Goal: Information Seeking & Learning: Learn about a topic

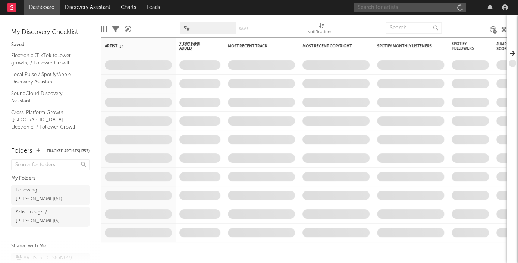
click at [412, 8] on input "text" at bounding box center [410, 7] width 112 height 9
paste input "[PERSON_NAME]"
type input "[PERSON_NAME]"
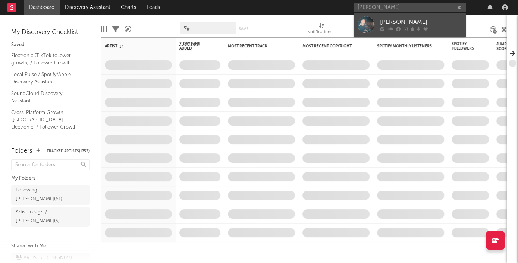
click at [402, 32] on link "[PERSON_NAME]" at bounding box center [410, 25] width 112 height 24
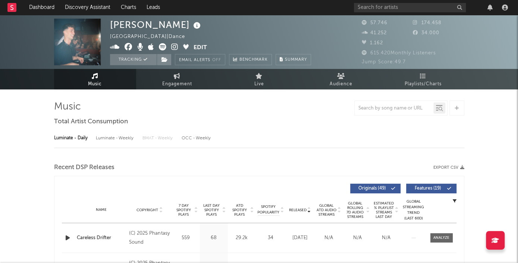
select select "6m"
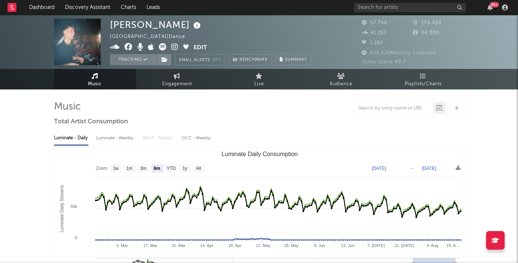
click at [192, 25] on icon at bounding box center [197, 26] width 11 height 10
click at [262, 20] on div "[PERSON_NAME] [GEOGRAPHIC_DATA] | Dance Edit Tracking Email Alerts Off Benchmar…" at bounding box center [210, 42] width 201 height 47
click at [112, 47] on icon at bounding box center [115, 46] width 10 height 7
click at [128, 48] on icon at bounding box center [129, 46] width 8 height 7
click at [173, 47] on icon at bounding box center [174, 46] width 7 height 7
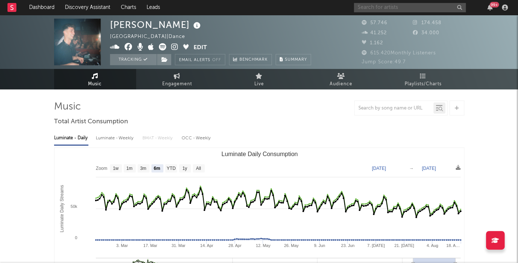
click at [383, 10] on input "text" at bounding box center [410, 7] width 112 height 9
paste input "[PERSON_NAME]"
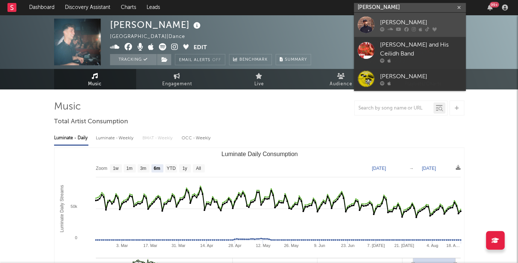
type input "[PERSON_NAME]"
click at [396, 21] on div "[PERSON_NAME]" at bounding box center [421, 22] width 82 height 9
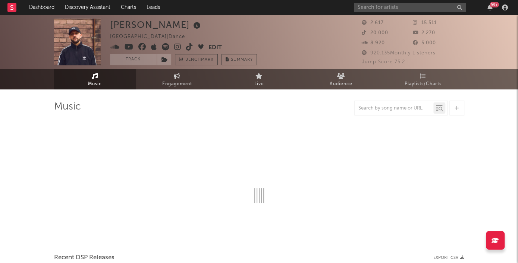
select select "6m"
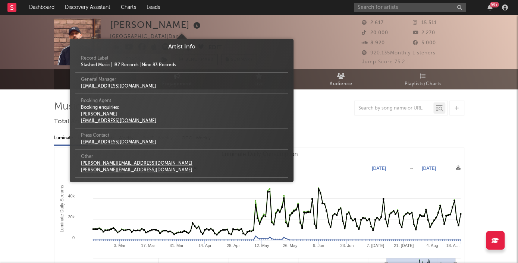
click at [192, 28] on icon at bounding box center [197, 26] width 11 height 10
drag, startPoint x: 333, startPoint y: 9, endPoint x: 373, endPoint y: 5, distance: 39.7
click at [336, 8] on nav "Dashboard Discovery Assistant Charts Leads 99 +" at bounding box center [259, 7] width 518 height 15
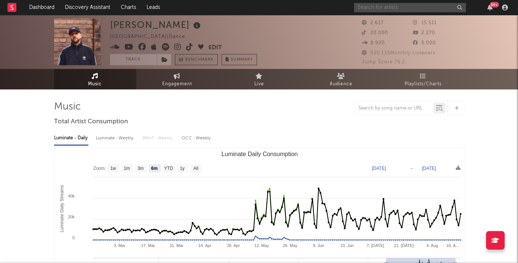
click at [373, 5] on input "text" at bounding box center [410, 7] width 112 height 9
paste input "[PERSON_NAME],"
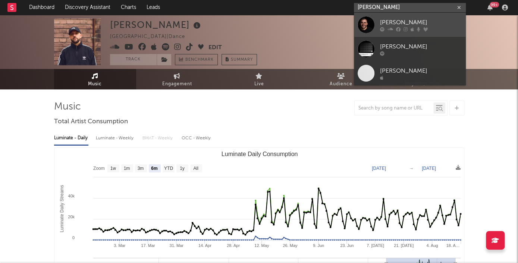
type input "[PERSON_NAME]"
click at [373, 21] on div at bounding box center [365, 24] width 17 height 17
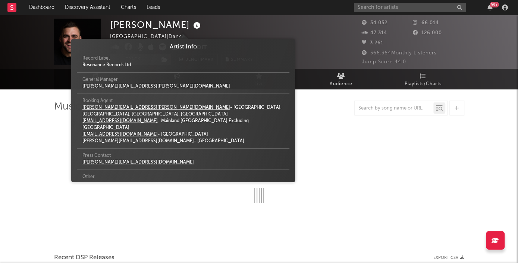
click at [192, 25] on icon at bounding box center [197, 26] width 11 height 10
select select "6m"
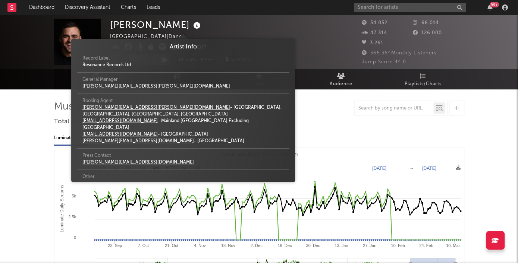
click at [205, 25] on div "[PERSON_NAME] [GEOGRAPHIC_DATA] | Dance Edit Track Benchmark Summary" at bounding box center [183, 42] width 147 height 47
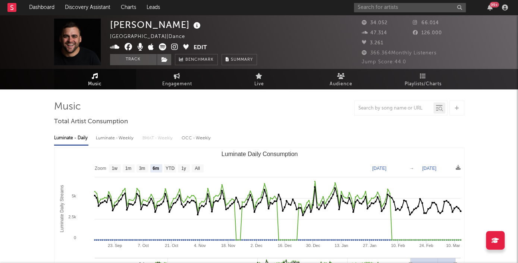
click at [113, 46] on icon at bounding box center [115, 46] width 10 height 7
click at [172, 48] on icon at bounding box center [174, 46] width 7 height 7
click at [129, 47] on icon at bounding box center [129, 46] width 8 height 7
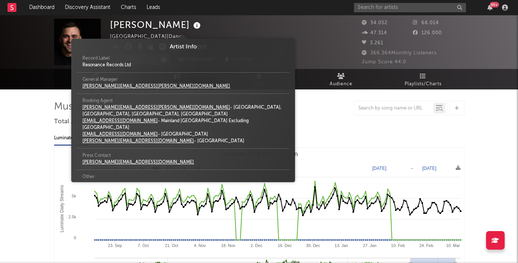
click at [192, 25] on icon at bounding box center [197, 26] width 11 height 10
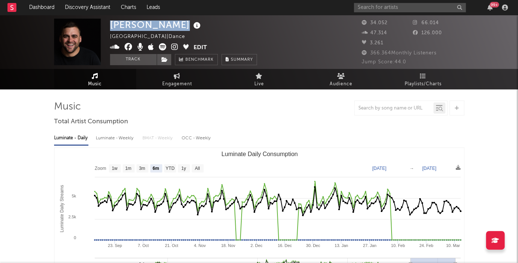
drag, startPoint x: 111, startPoint y: 22, endPoint x: 179, endPoint y: 20, distance: 67.1
click at [179, 20] on div "[PERSON_NAME]" at bounding box center [156, 25] width 92 height 12
copy div "[PERSON_NAME]"
click at [437, 4] on input "text" at bounding box center [410, 7] width 112 height 9
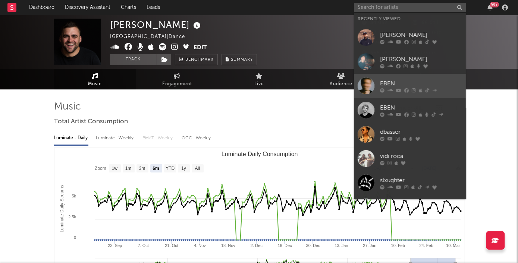
click at [392, 85] on div "EBEN" at bounding box center [421, 83] width 82 height 9
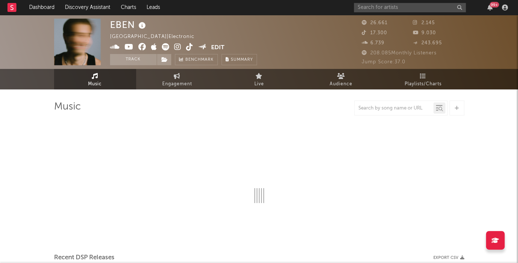
click at [143, 25] on icon at bounding box center [142, 26] width 11 height 10
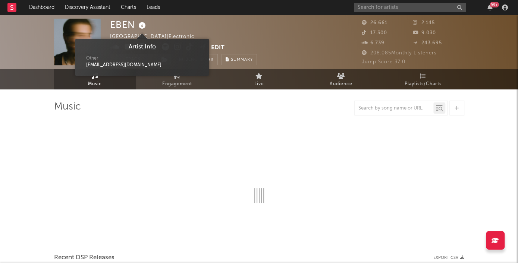
select select "6m"
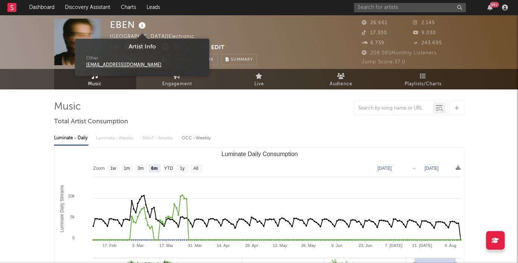
click at [143, 25] on icon at bounding box center [142, 26] width 11 height 10
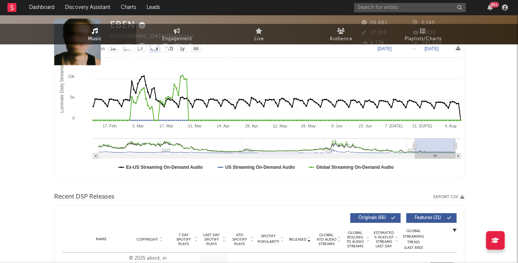
scroll to position [229, 0]
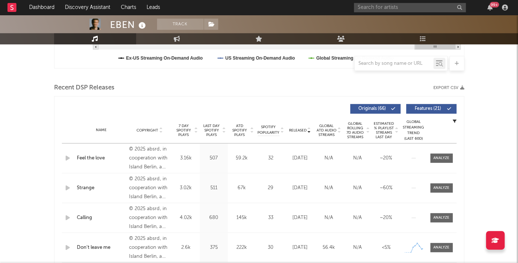
click at [291, 128] on span "Released" at bounding box center [298, 130] width 18 height 4
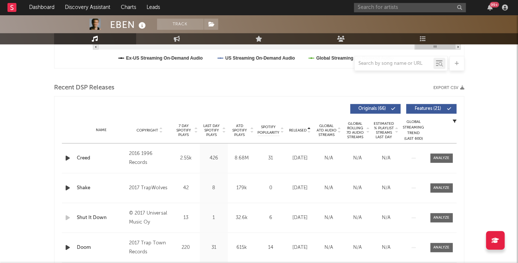
click at [291, 128] on span "Released" at bounding box center [298, 130] width 18 height 4
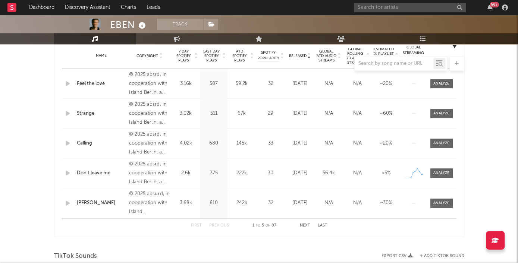
scroll to position [290, 0]
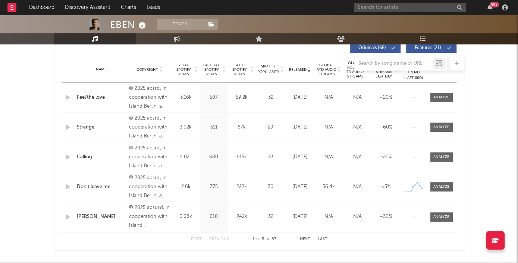
click at [211, 68] on div at bounding box center [259, 63] width 410 height 15
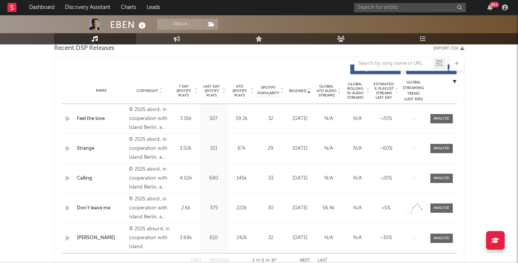
click at [213, 89] on span "Last Day Spotify Plays" at bounding box center [212, 90] width 20 height 13
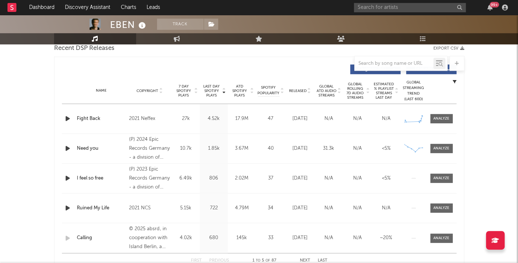
scroll to position [269, 0]
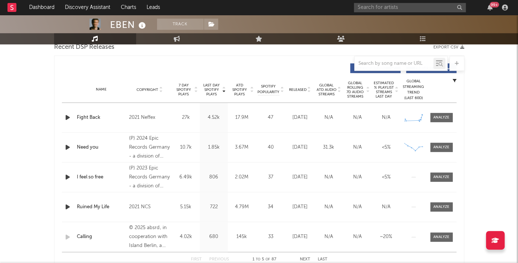
click at [297, 88] on span "Released" at bounding box center [298, 90] width 18 height 4
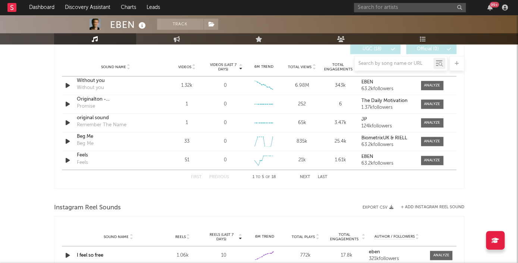
scroll to position [546, 0]
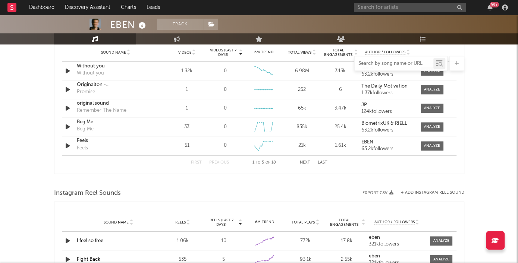
click at [393, 62] on input "text" at bounding box center [394, 64] width 79 height 6
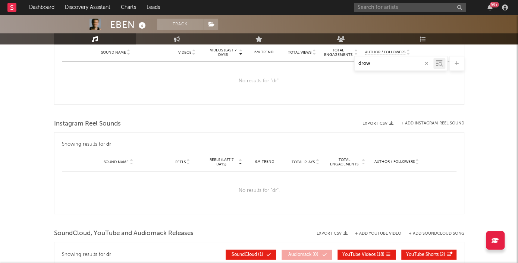
type input "drown"
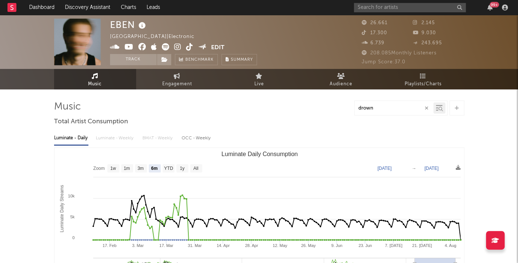
scroll to position [0, 0]
